Goal: Task Accomplishment & Management: Use online tool/utility

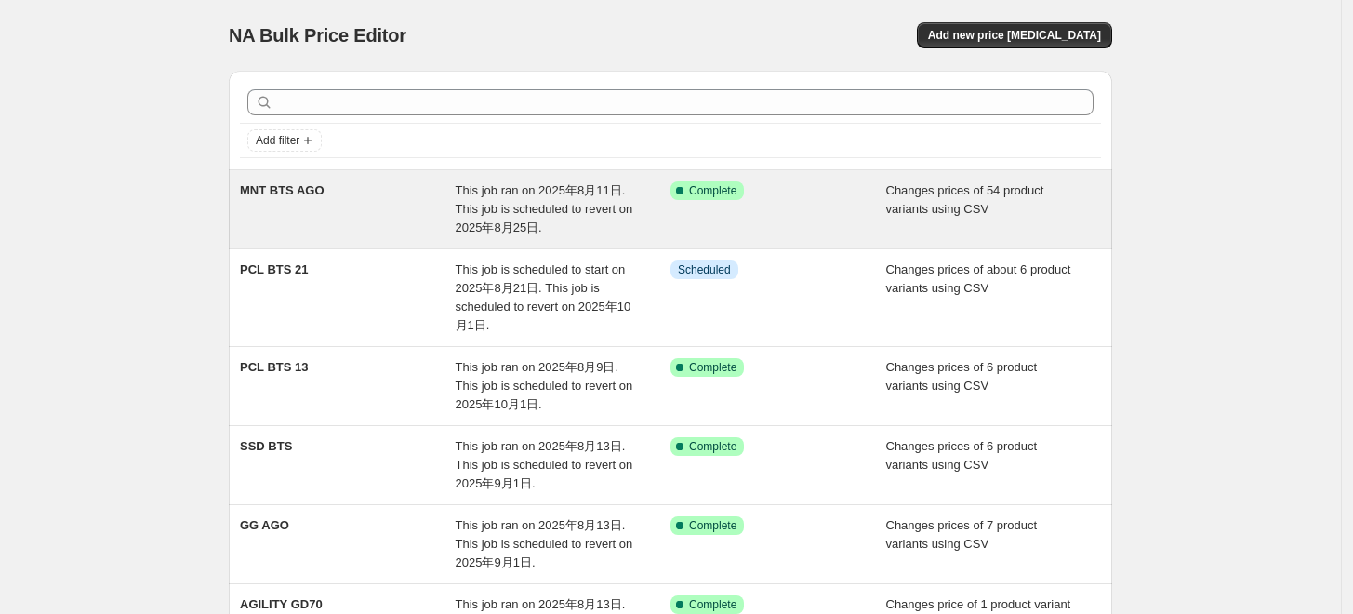
click at [301, 186] on span "MNT BTS AGO" at bounding box center [282, 190] width 85 height 14
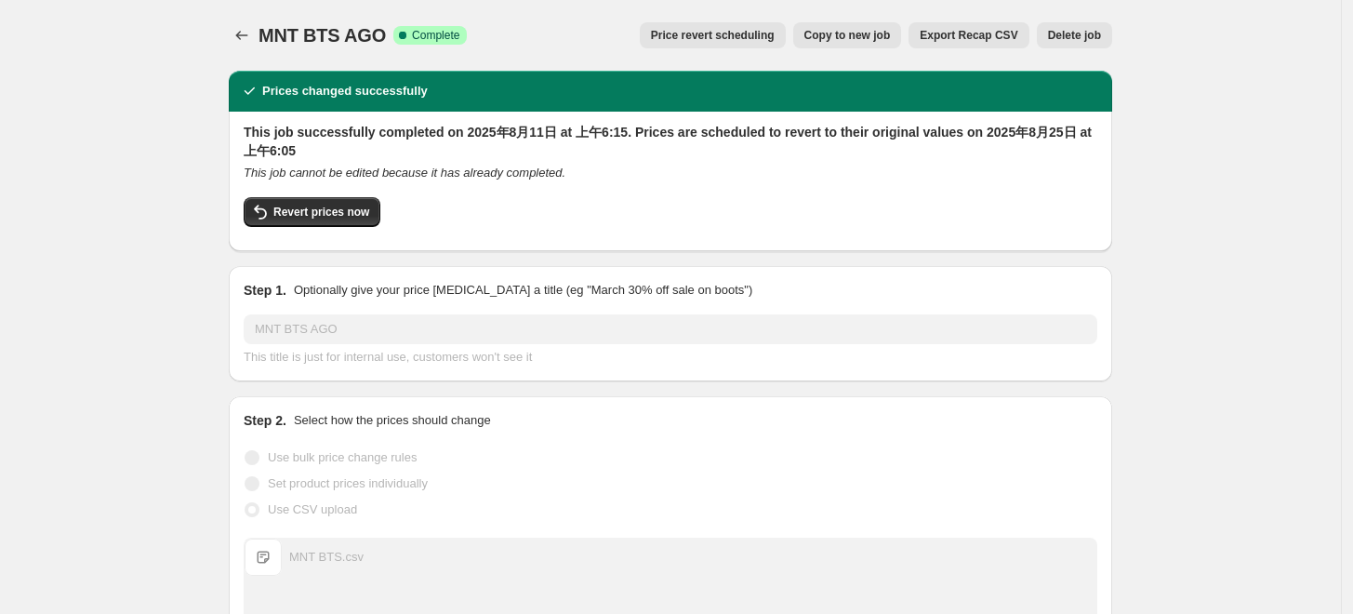
click at [1004, 43] on button "Export Recap CSV" at bounding box center [968, 35] width 120 height 26
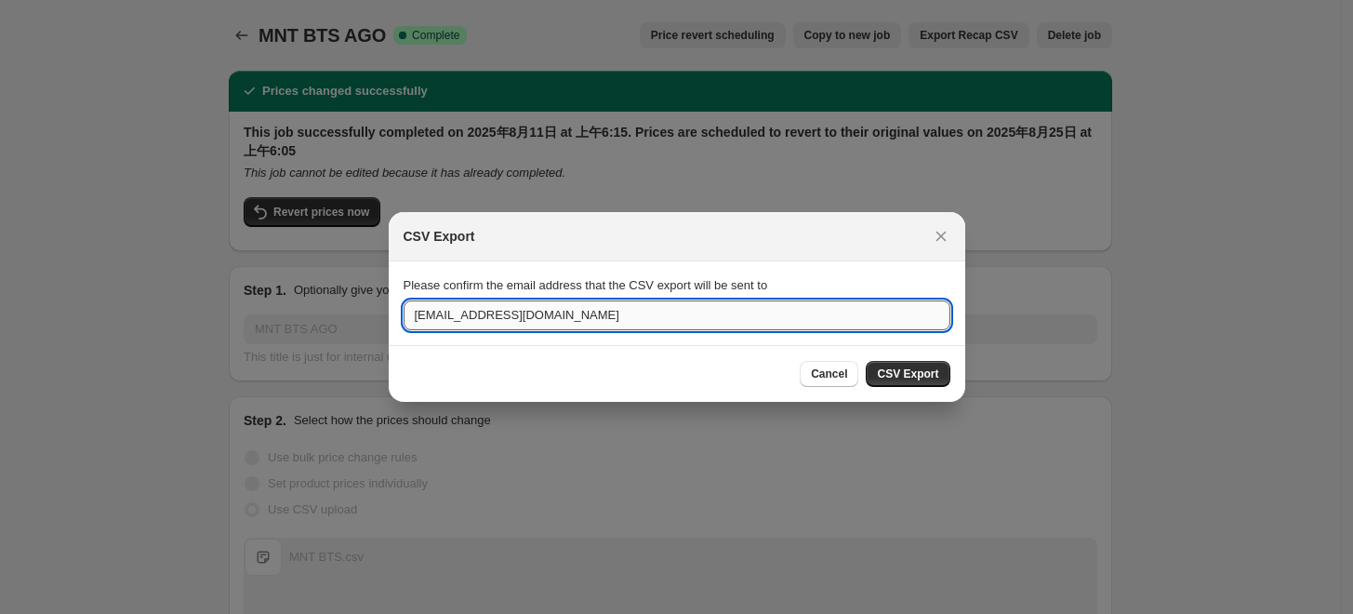
click at [450, 314] on input "[EMAIL_ADDRESS][DOMAIN_NAME]" at bounding box center [677, 315] width 547 height 30
drag, startPoint x: 454, startPoint y: 313, endPoint x: 378, endPoint y: 312, distance: 75.3
type input "[EMAIL_ADDRESS][DOMAIN_NAME]"
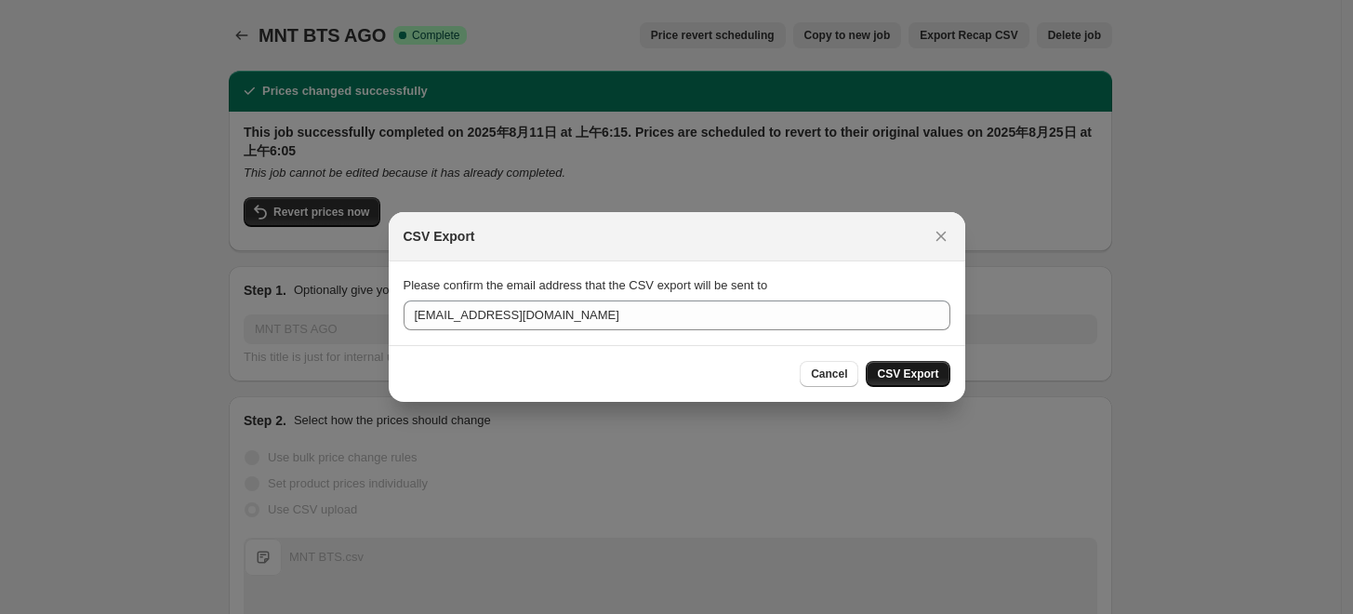
click at [904, 370] on span "CSV Export" at bounding box center [907, 373] width 61 height 15
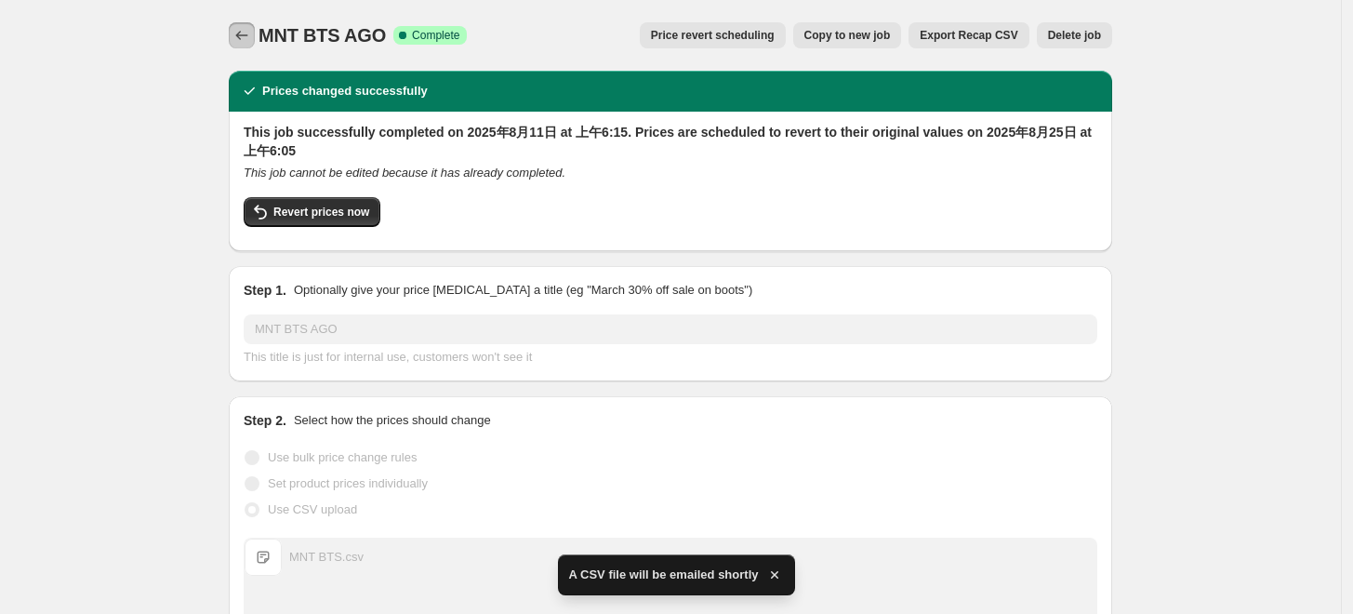
click at [247, 43] on icon "Price change jobs" at bounding box center [241, 35] width 19 height 19
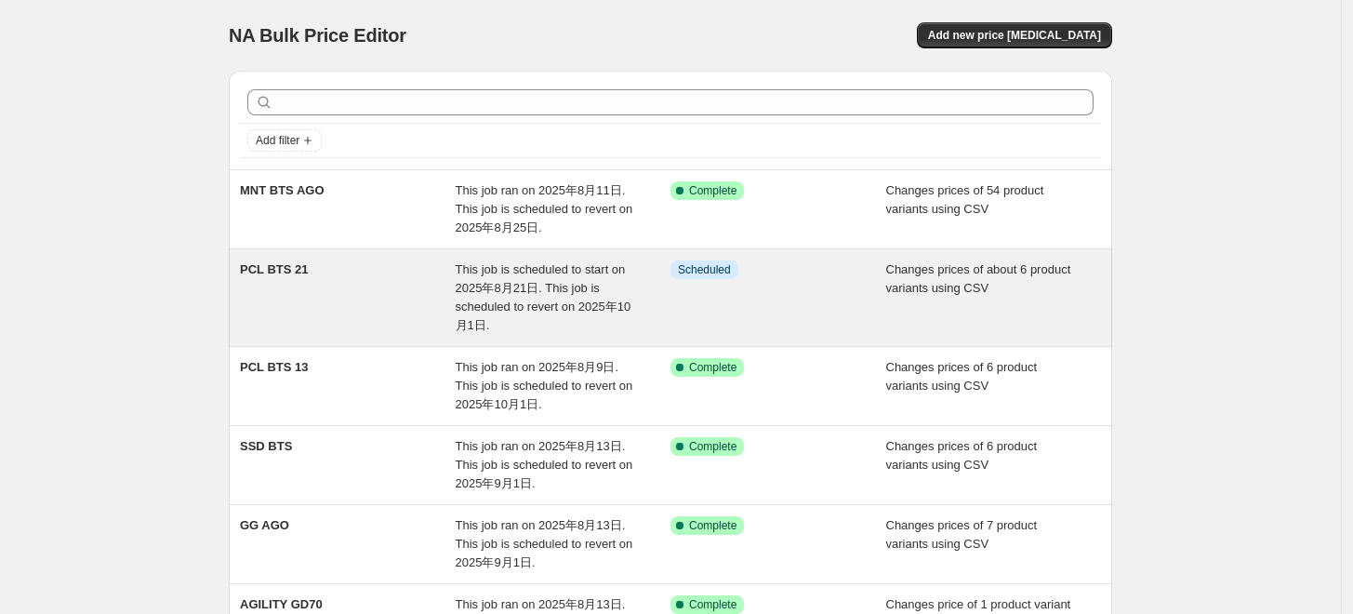
click at [643, 321] on div "This job is scheduled to start on 2025年8月21日. This job is scheduled to revert o…" at bounding box center [564, 297] width 216 height 74
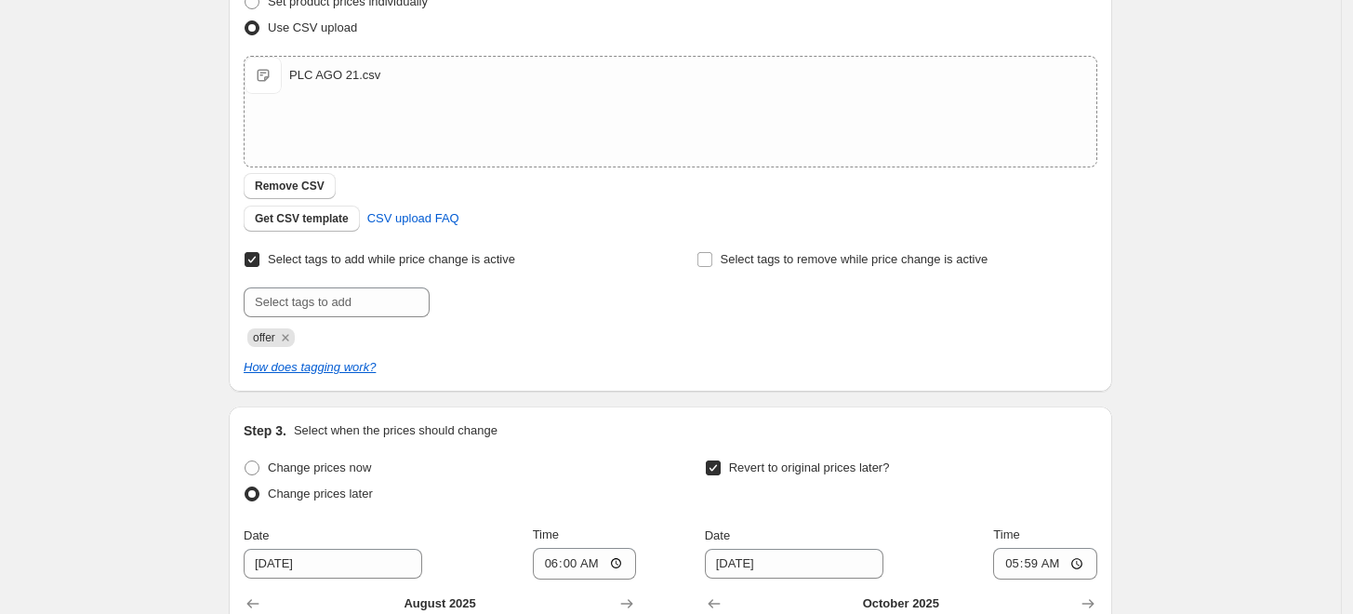
scroll to position [399, 0]
click at [335, 76] on div "PLC AGO 21.csv" at bounding box center [334, 76] width 91 height 19
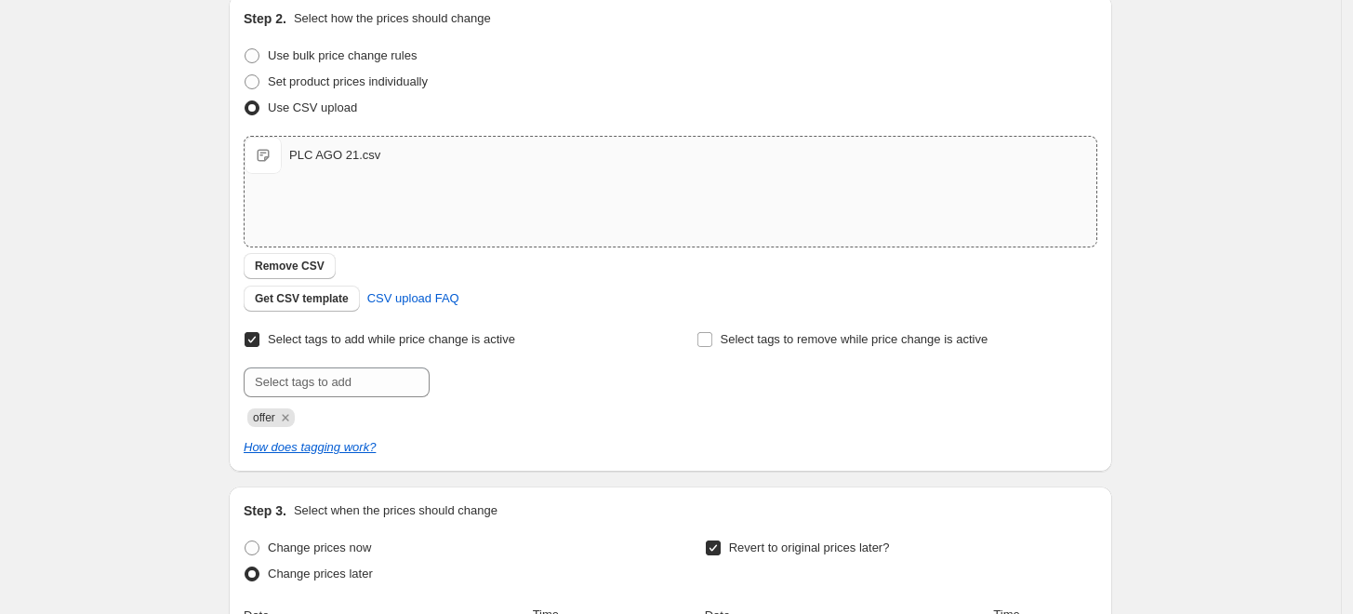
scroll to position [310, 0]
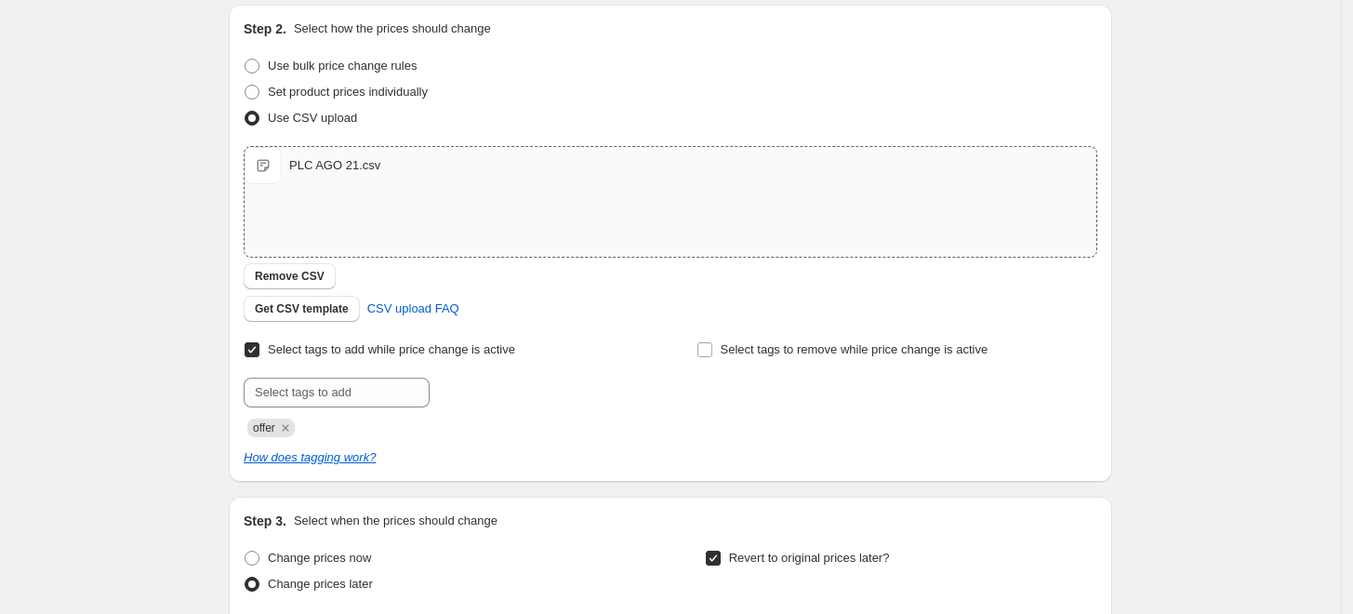
click at [359, 172] on div "PLC AGO 21.csv" at bounding box center [334, 165] width 91 height 19
click at [316, 159] on div "PLC AGO 21.csv" at bounding box center [334, 165] width 91 height 19
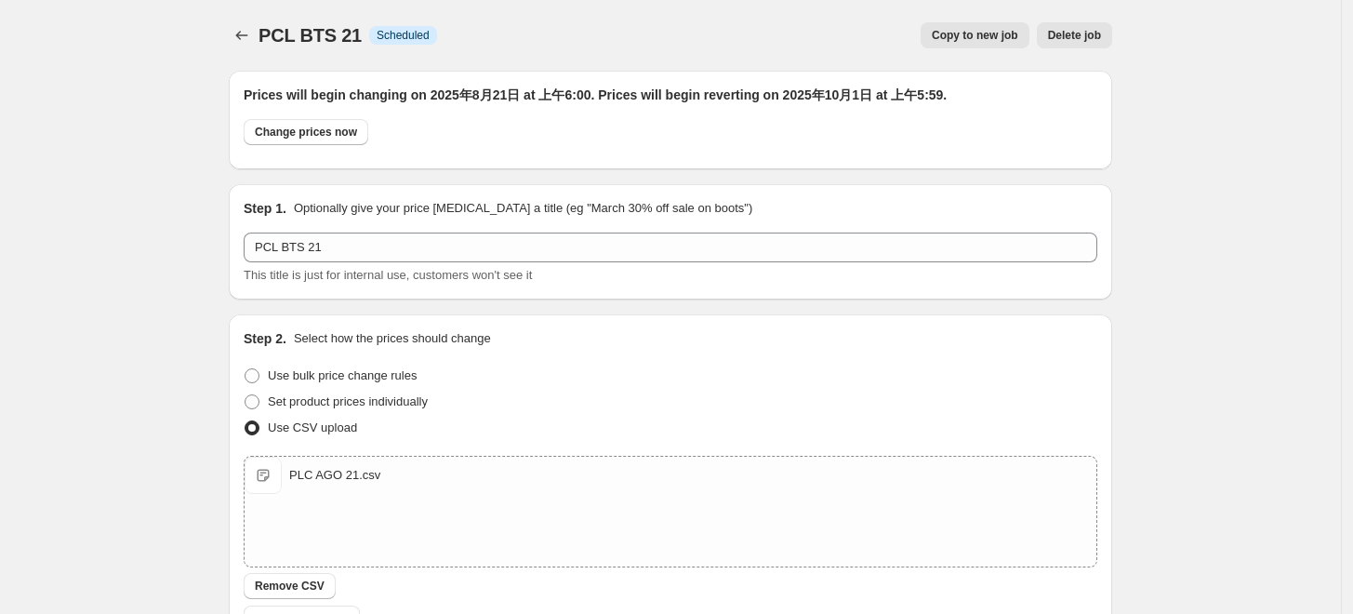
scroll to position [0, 0]
click at [244, 32] on icon "Price change jobs" at bounding box center [241, 35] width 19 height 19
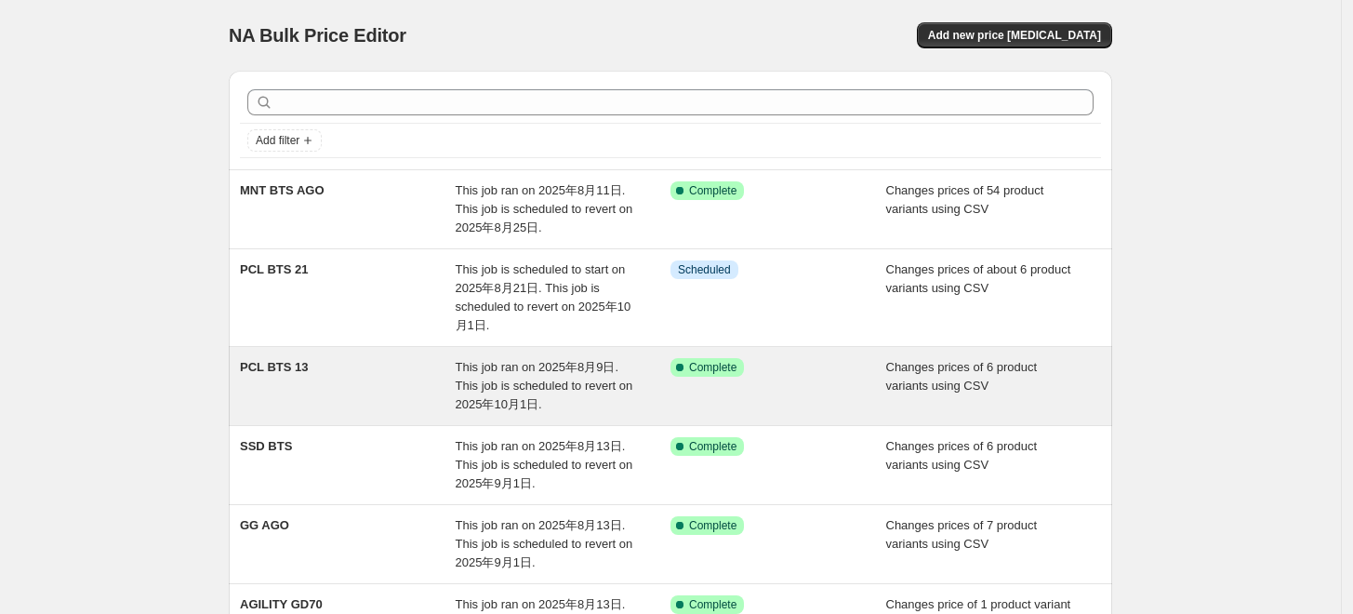
click at [542, 407] on div "This job ran on 2025年8月9日. This job is scheduled to revert on 2025年10月1日." at bounding box center [564, 386] width 216 height 56
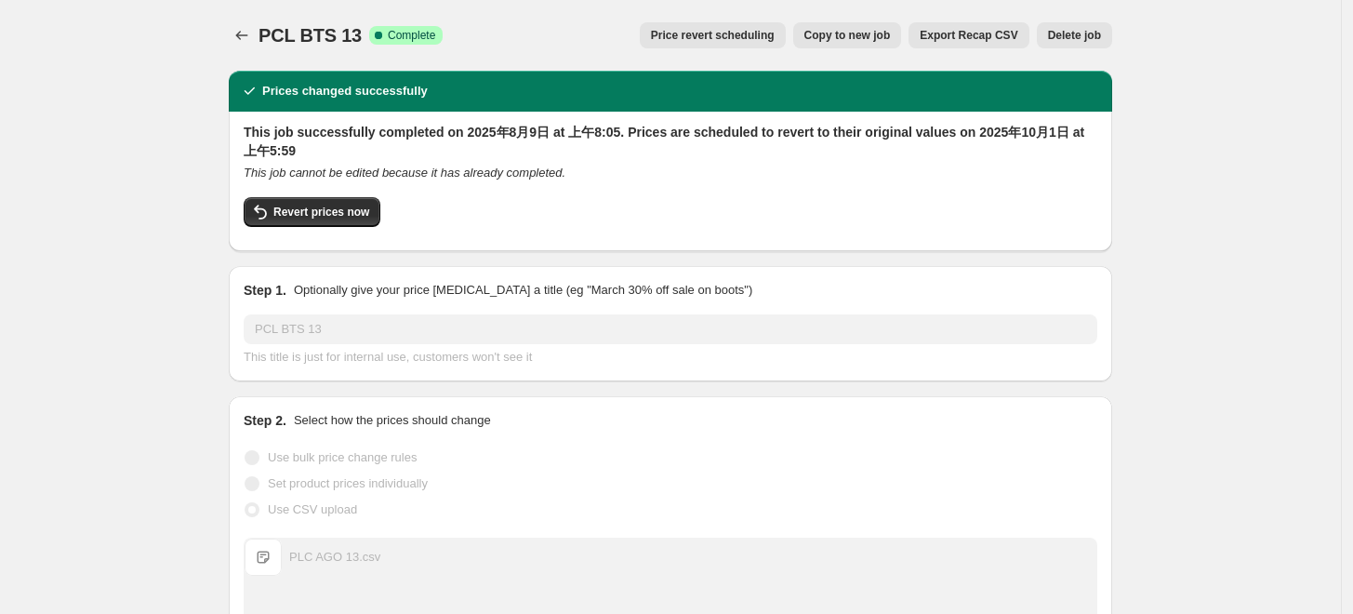
click at [975, 38] on span "Export Recap CSV" at bounding box center [969, 35] width 98 height 15
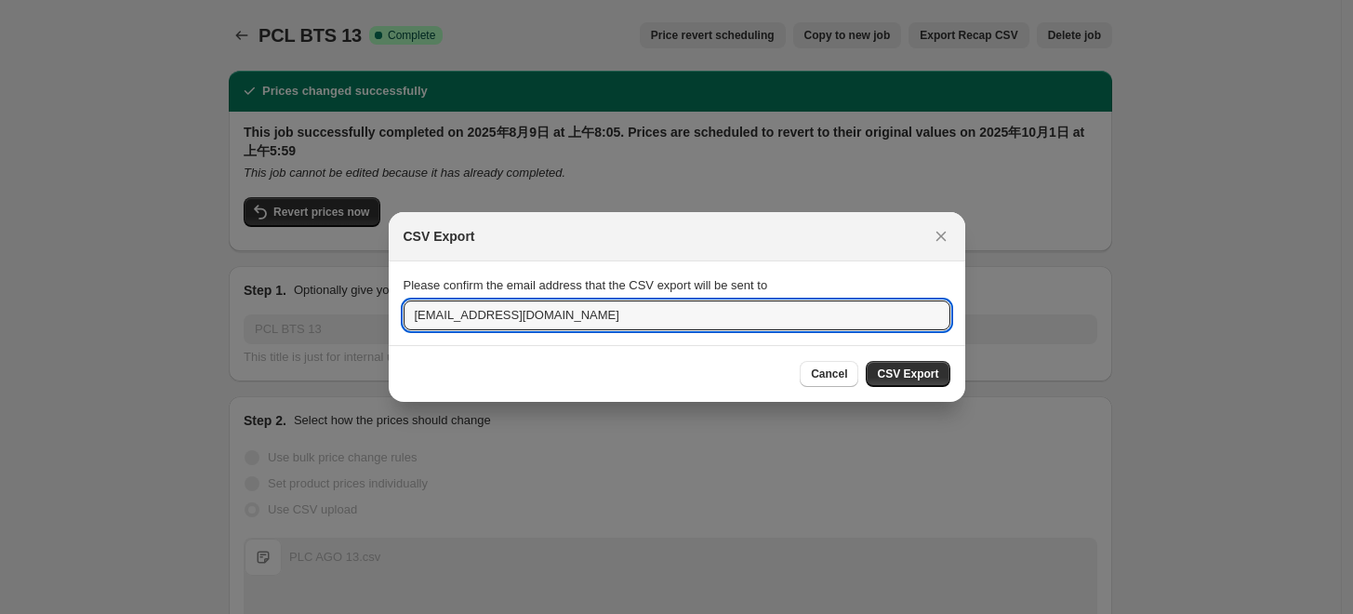
drag, startPoint x: 455, startPoint y: 318, endPoint x: 379, endPoint y: 316, distance: 75.3
type input "[EMAIL_ADDRESS][DOMAIN_NAME]"
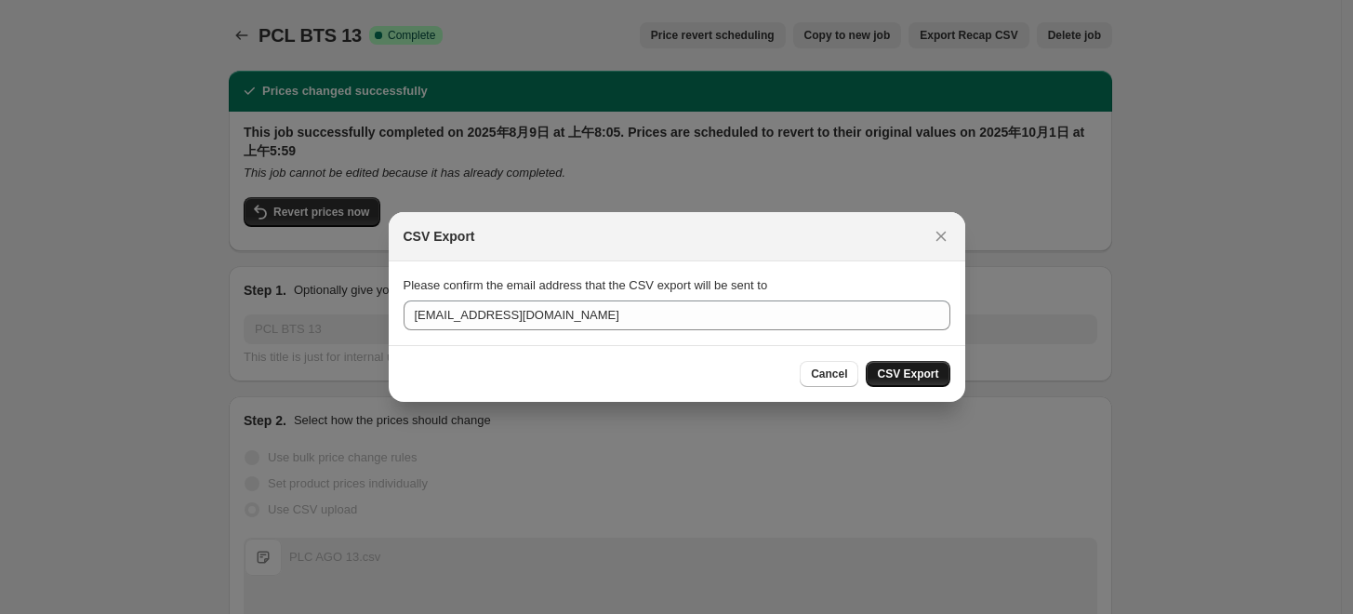
click at [930, 376] on span "CSV Export" at bounding box center [907, 373] width 61 height 15
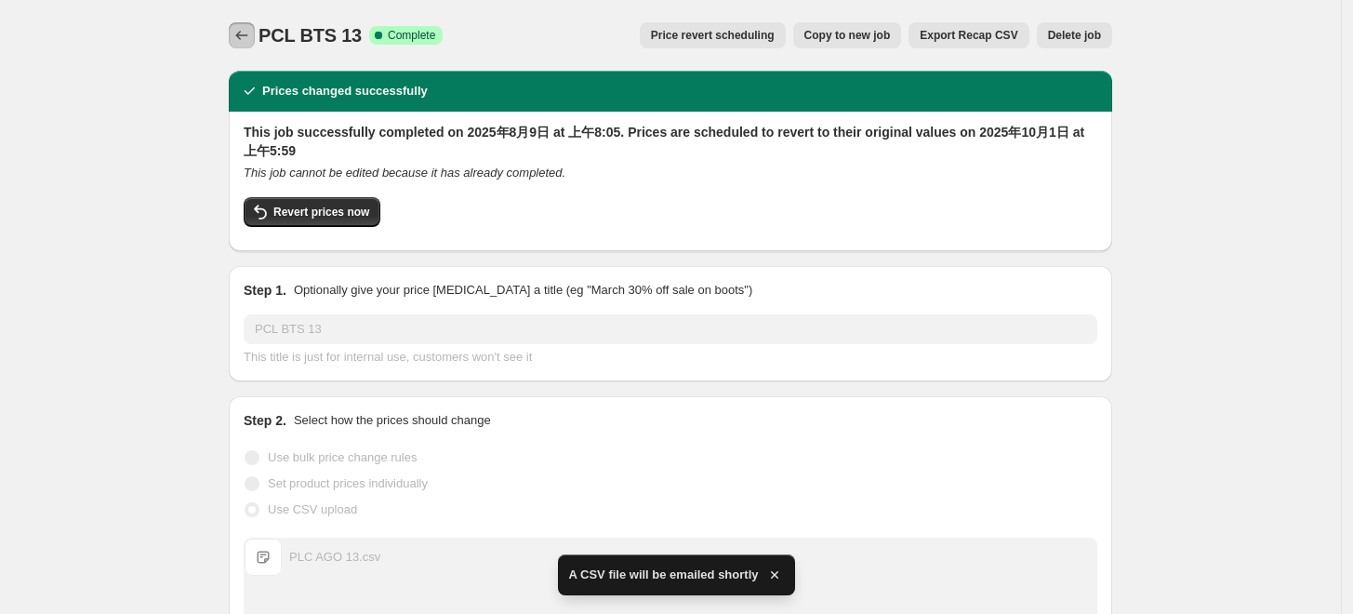
click at [245, 25] on button "Price change jobs" at bounding box center [242, 35] width 26 height 26
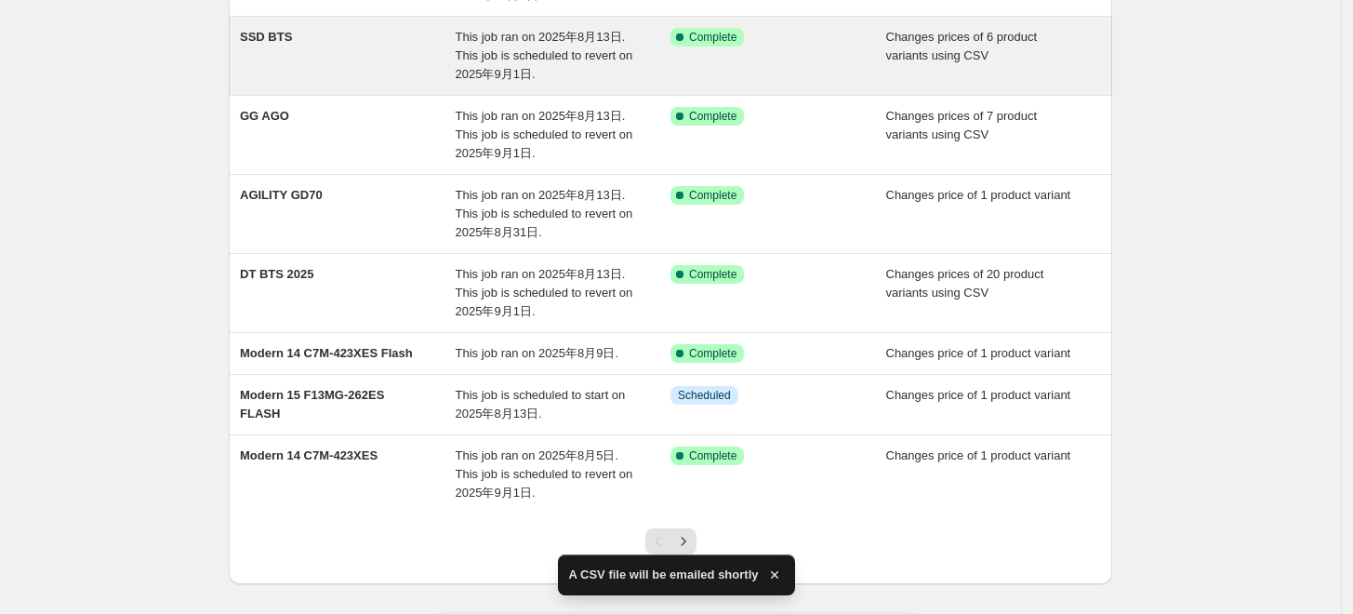
scroll to position [413, 0]
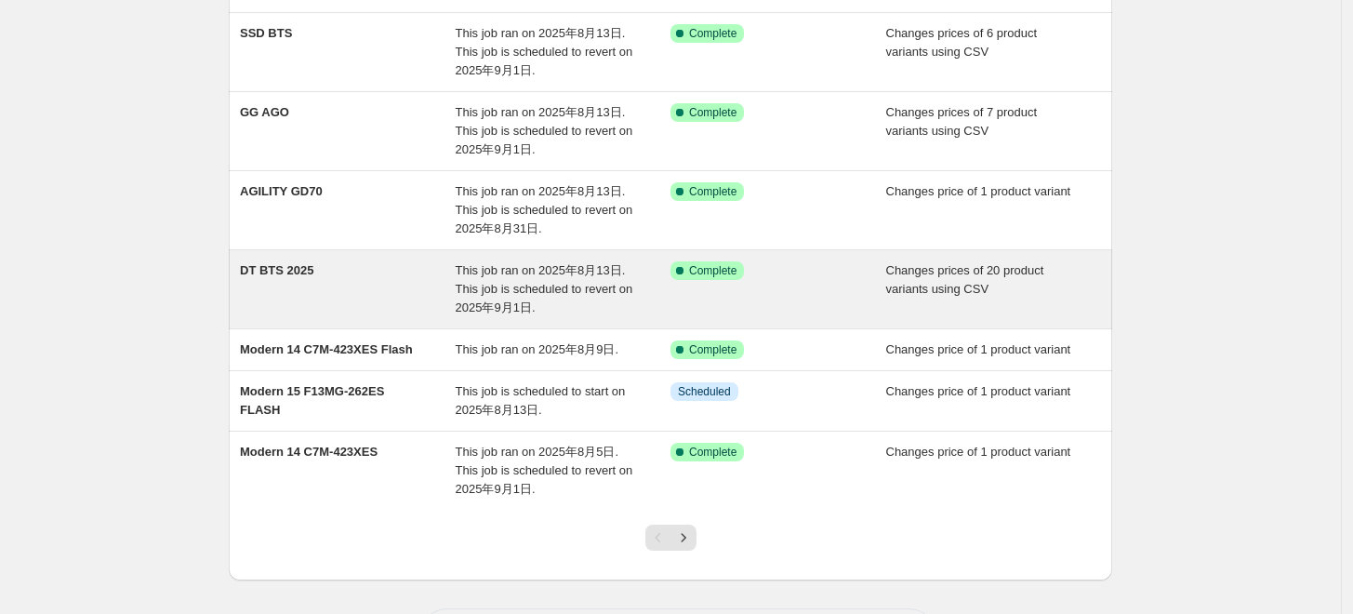
click at [376, 294] on div "DT BTS 2025" at bounding box center [348, 289] width 216 height 56
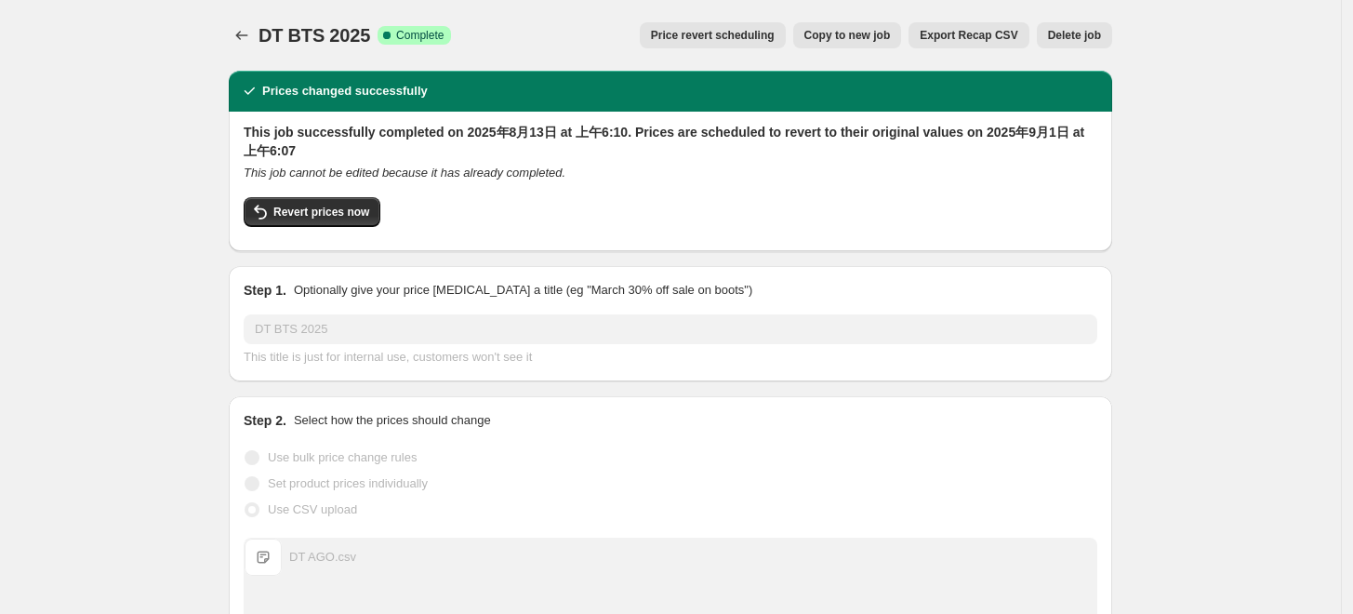
click at [958, 39] on span "Export Recap CSV" at bounding box center [969, 35] width 98 height 15
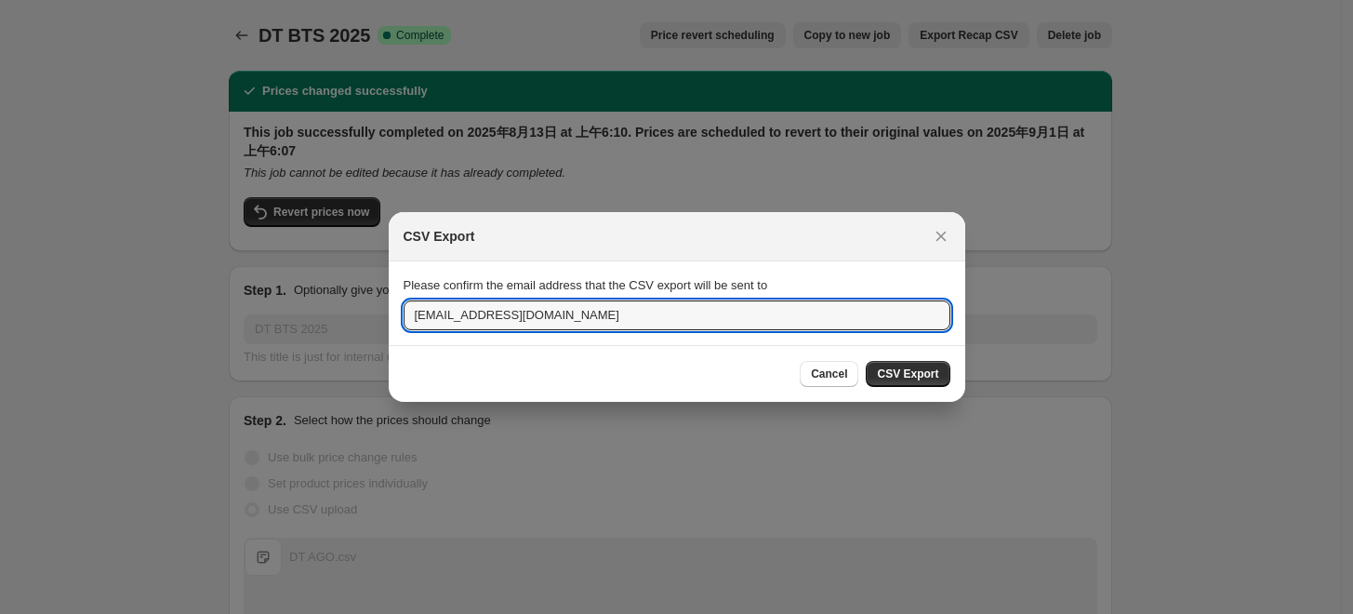
drag, startPoint x: 457, startPoint y: 311, endPoint x: 390, endPoint y: 311, distance: 67.9
click at [390, 311] on section "Please confirm the email address that the CSV export will be sent to [EMAIL_ADD…" at bounding box center [677, 303] width 576 height 84
type input "[EMAIL_ADDRESS][DOMAIN_NAME]"
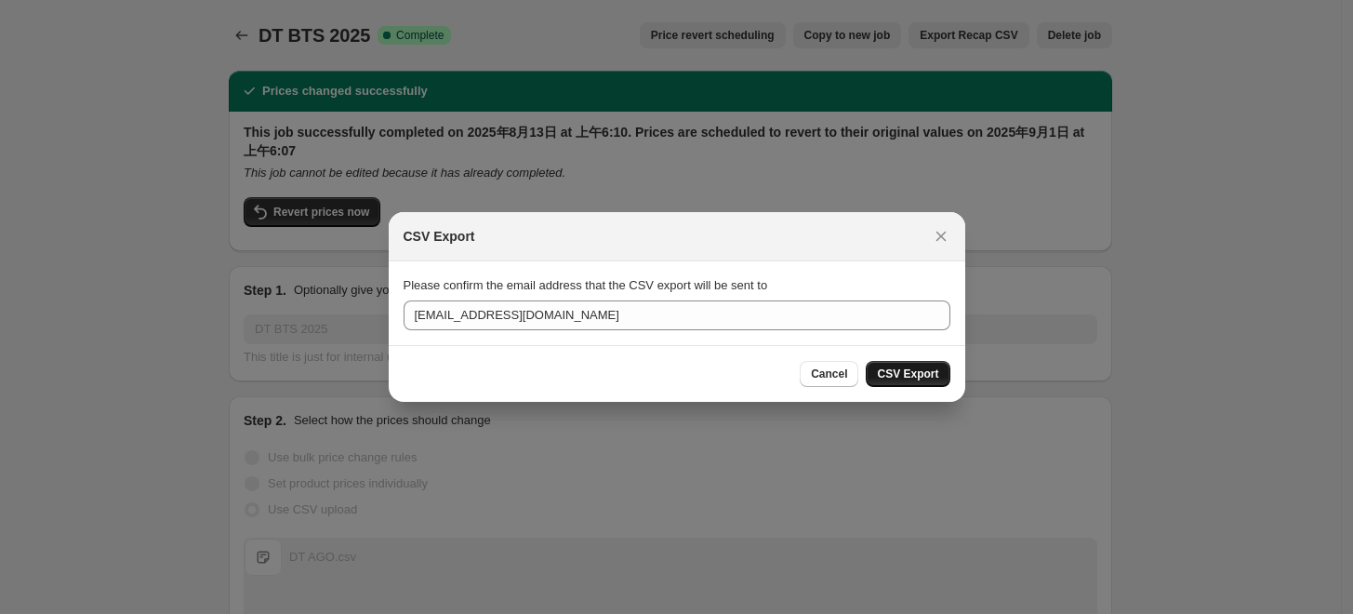
click at [943, 378] on button "CSV Export" at bounding box center [908, 374] width 84 height 26
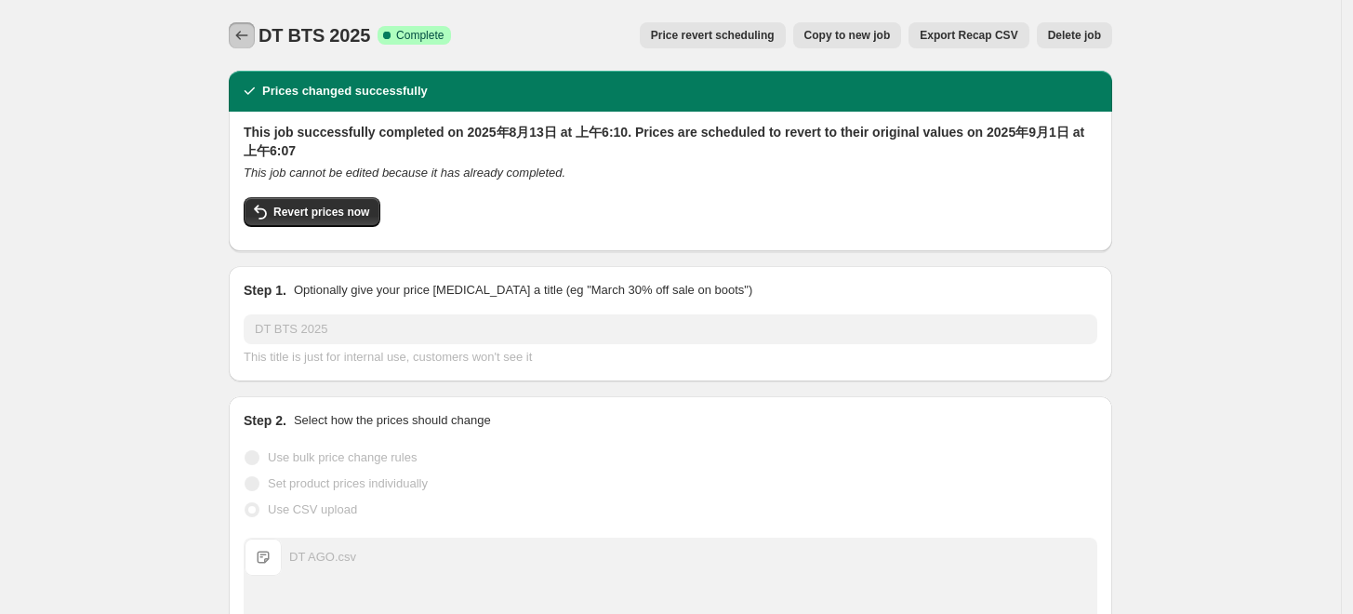
click at [251, 42] on icon "Price change jobs" at bounding box center [241, 35] width 19 height 19
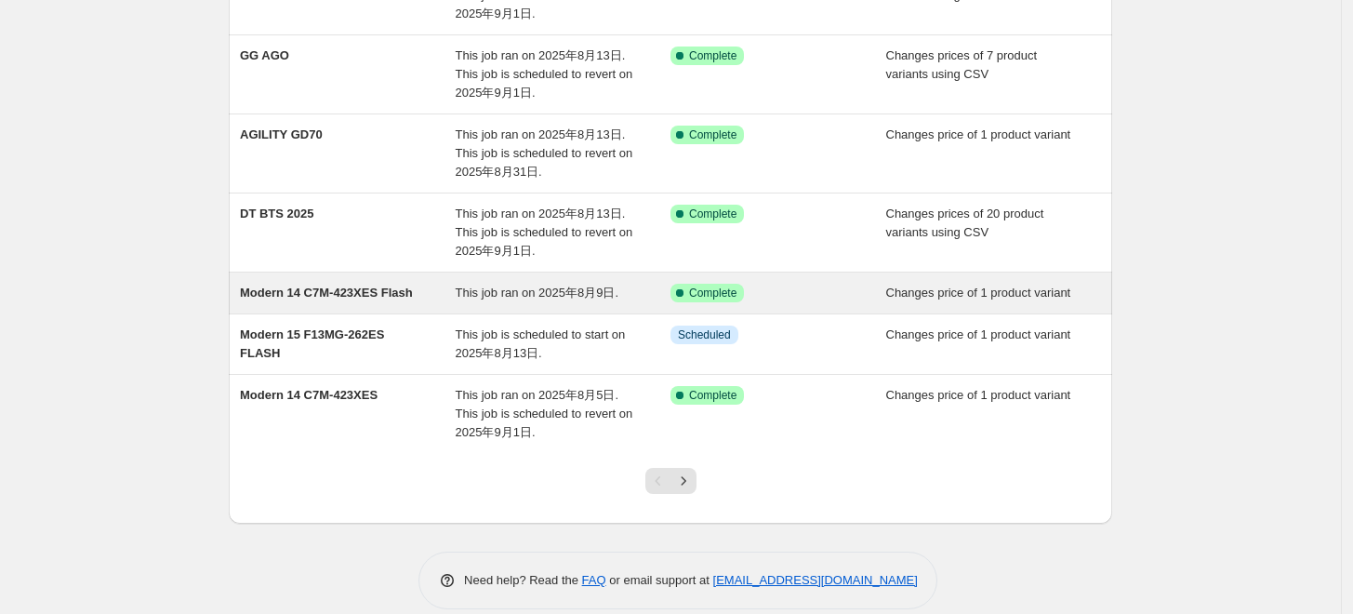
scroll to position [491, 0]
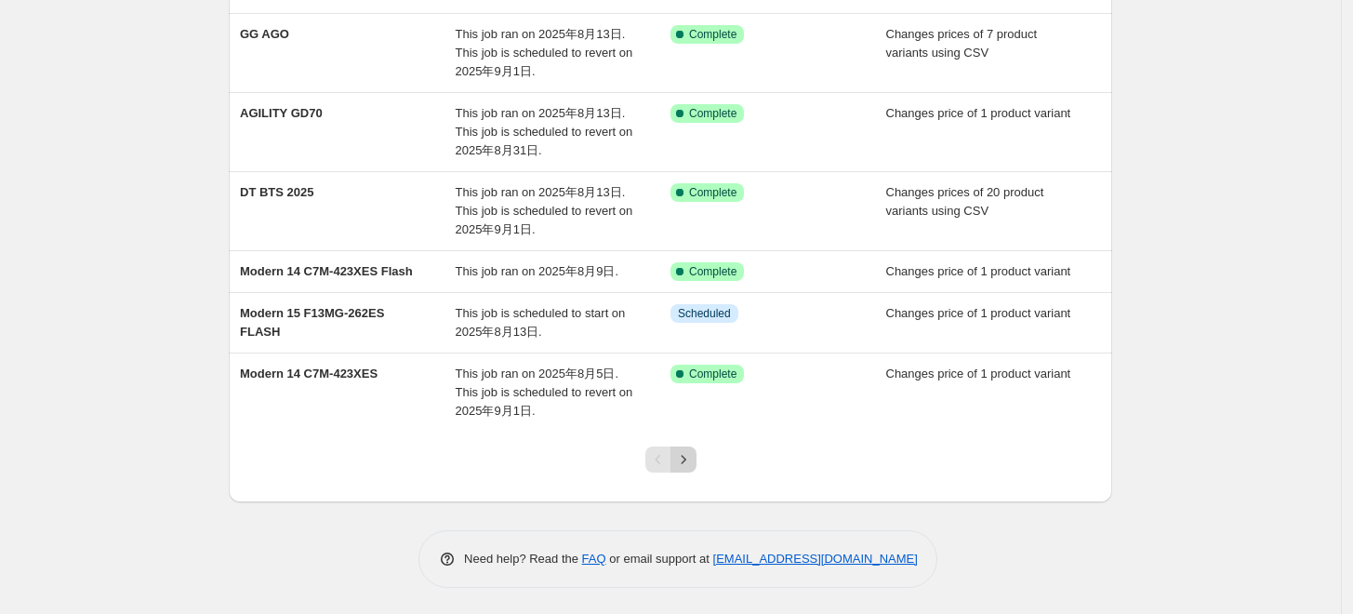
click at [682, 453] on icon "Next" at bounding box center [683, 459] width 19 height 19
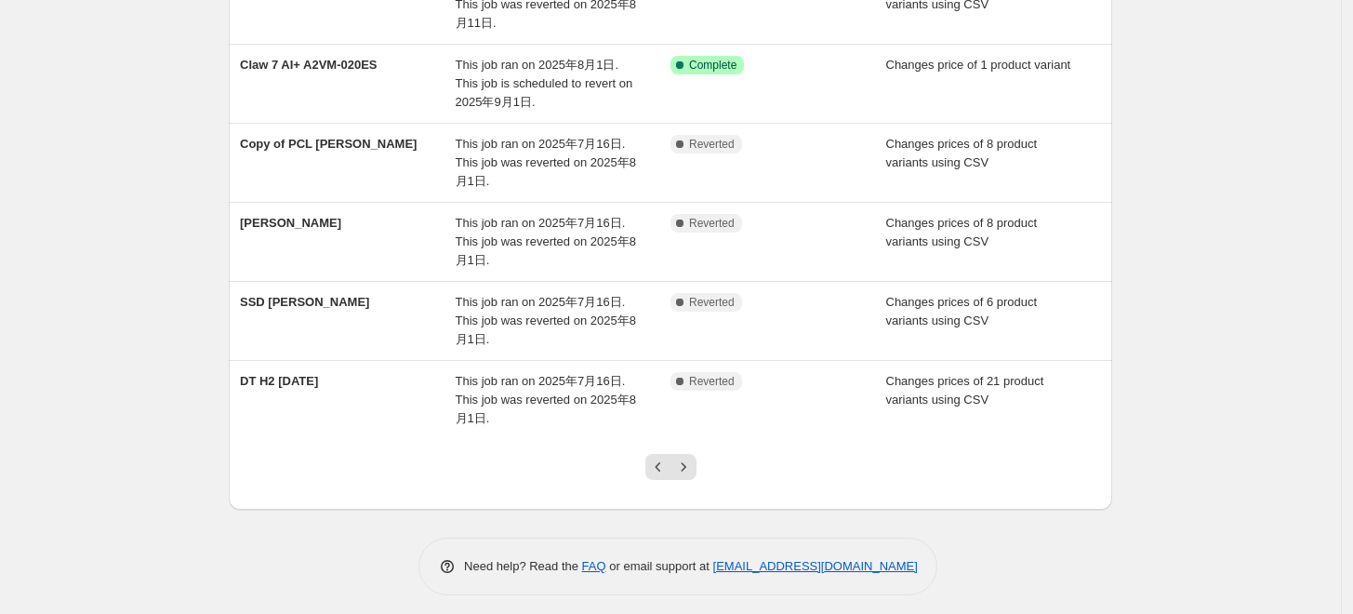
scroll to position [528, 0]
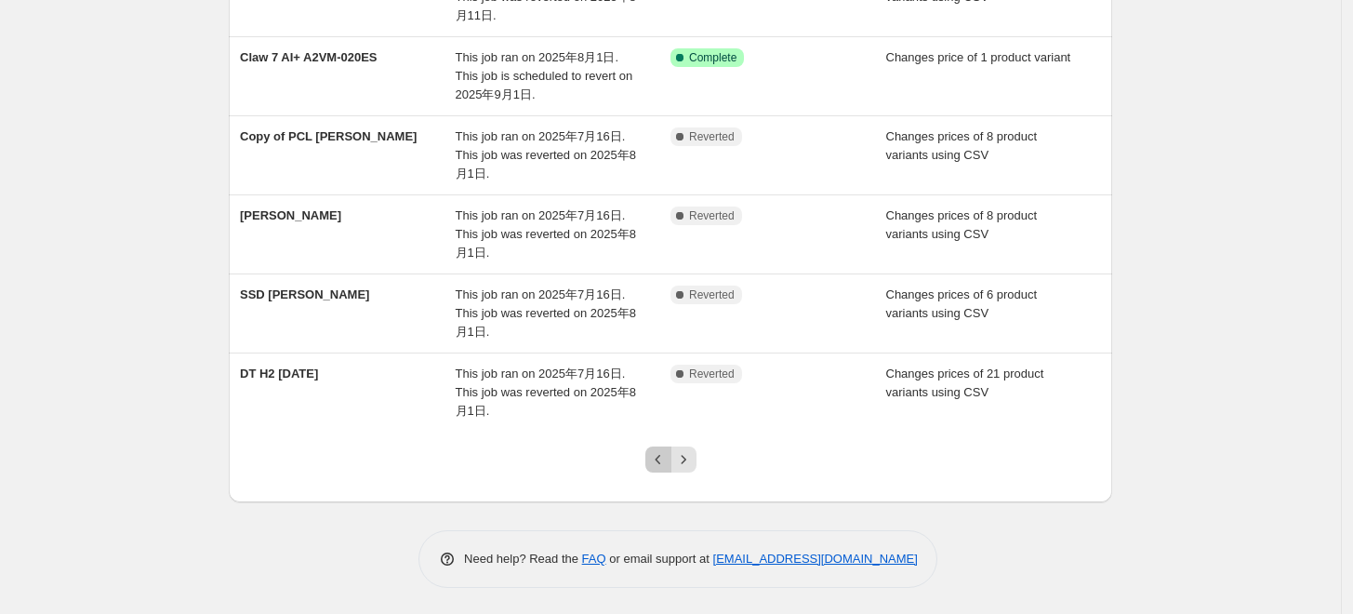
click at [656, 456] on icon "Previous" at bounding box center [658, 459] width 19 height 19
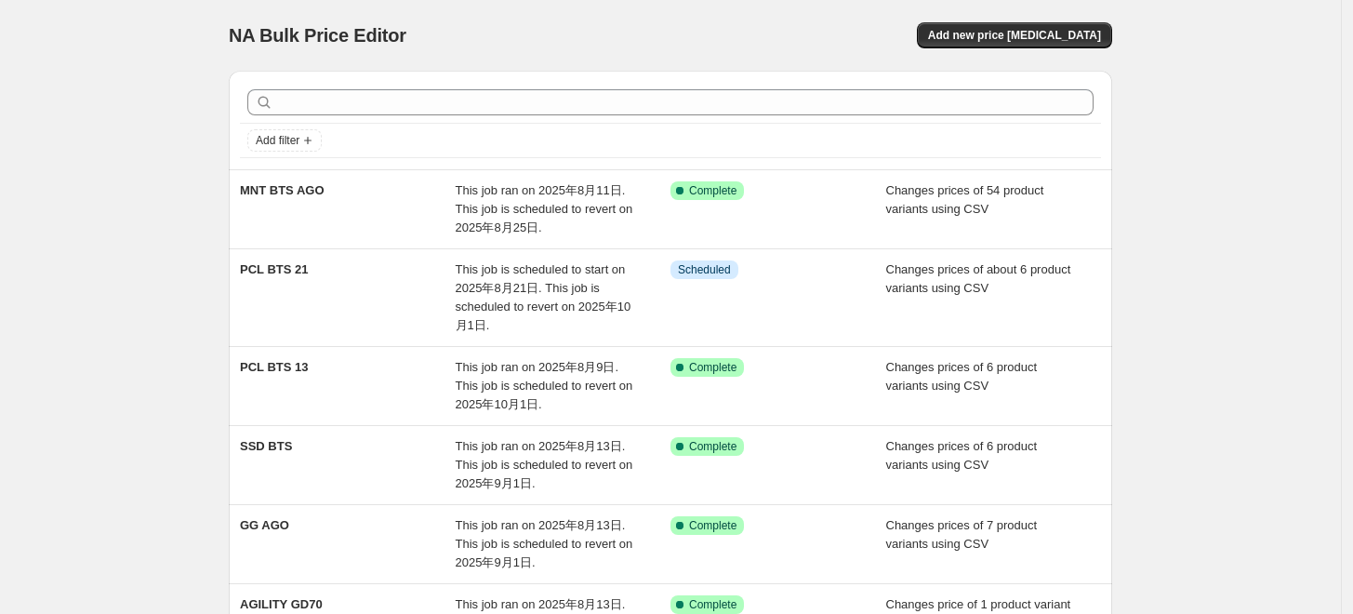
click at [1229, 280] on div "NA Bulk Price Editor. This page is ready NA Bulk Price Editor Add new price [ME…" at bounding box center [670, 553] width 1341 height 1107
